Goal: Task Accomplishment & Management: Manage account settings

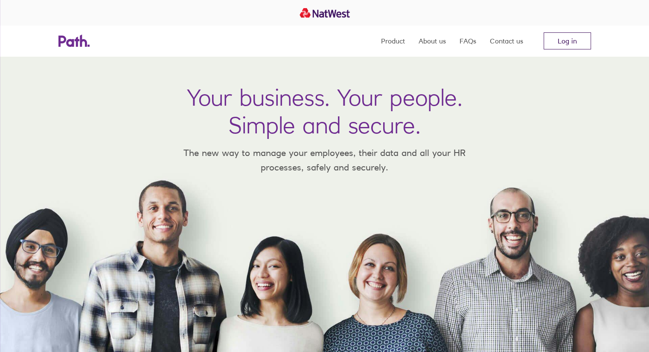
click at [566, 45] on link "Log in" at bounding box center [566, 40] width 47 height 17
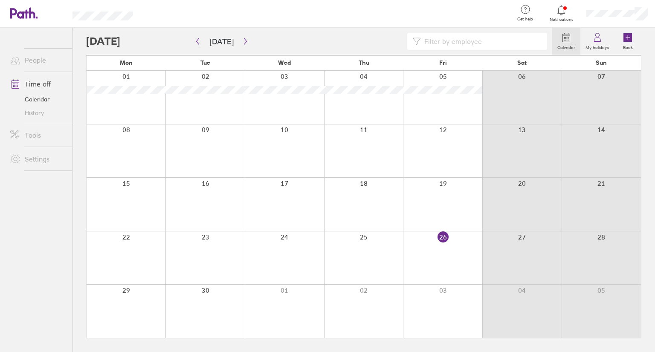
click at [430, 15] on div at bounding box center [327, 14] width 360 height 28
click at [245, 45] on button "button" at bounding box center [245, 42] width 11 height 14
click at [197, 41] on icon "button" at bounding box center [198, 41] width 3 height 6
